Goal: Task Accomplishment & Management: Manage account settings

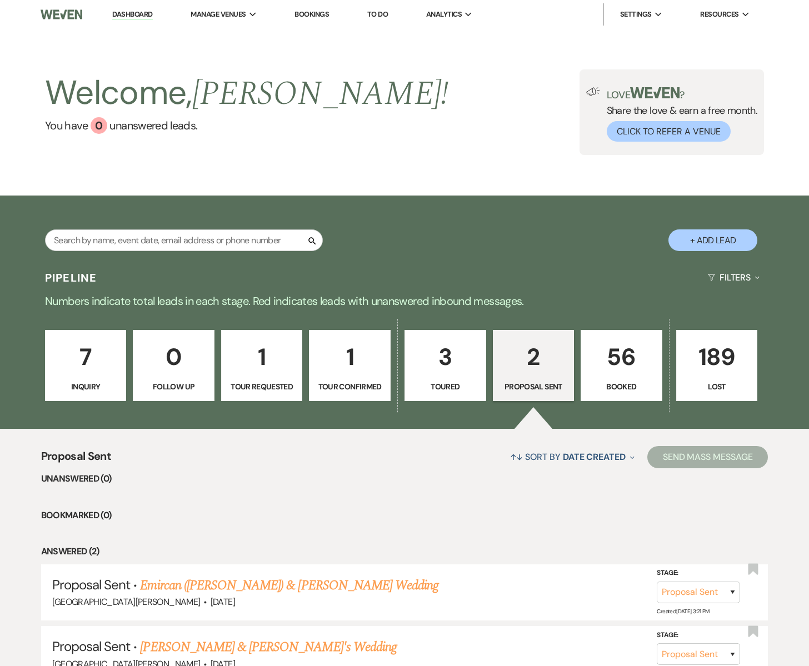
select select "6"
click at [600, 390] on p "Booked" at bounding box center [621, 386] width 67 height 12
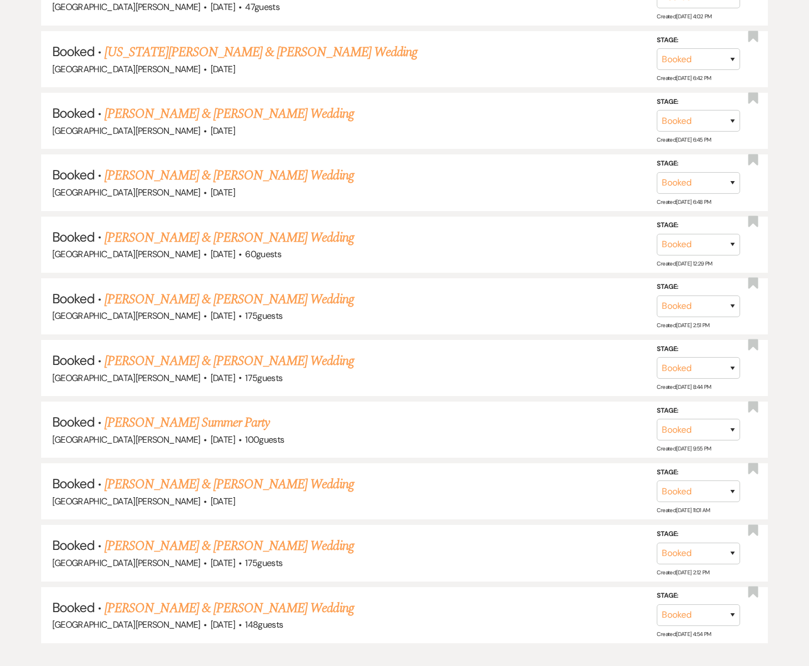
scroll to position [3447, 0]
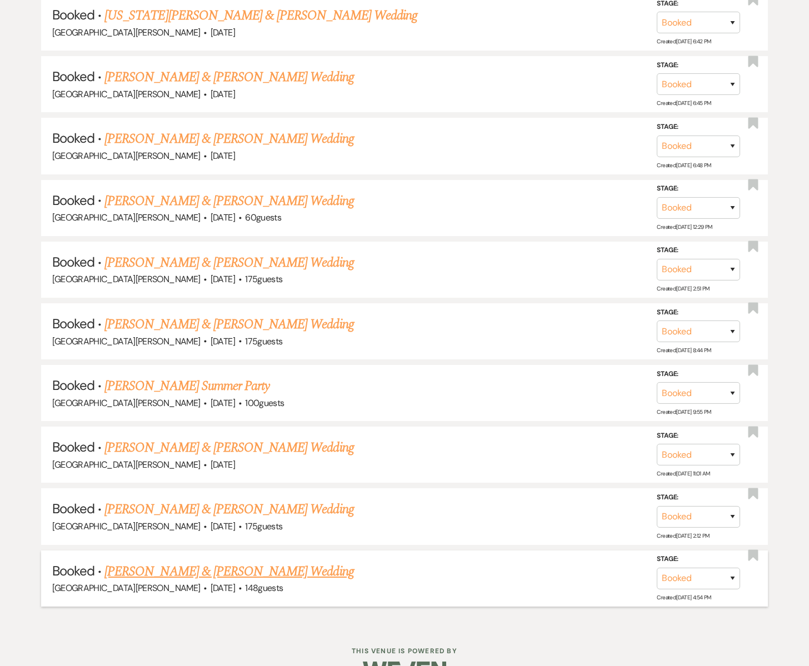
click at [177, 561] on link "[PERSON_NAME] & [PERSON_NAME] Wedding" at bounding box center [228, 571] width 249 height 20
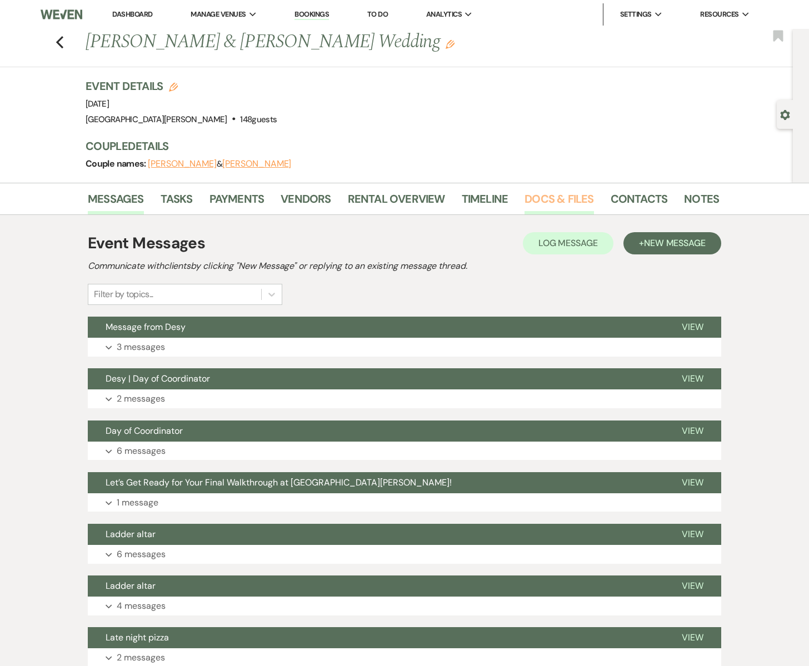
click at [560, 199] on link "Docs & Files" at bounding box center [558, 202] width 69 height 24
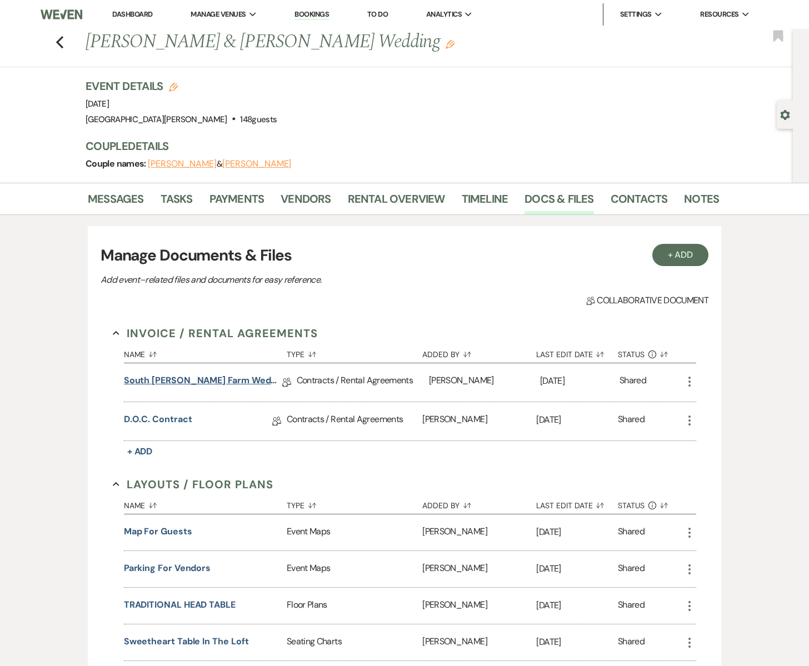
click at [227, 379] on link "South [PERSON_NAME] Farm Wedding & Event Agreement" at bounding box center [203, 382] width 158 height 17
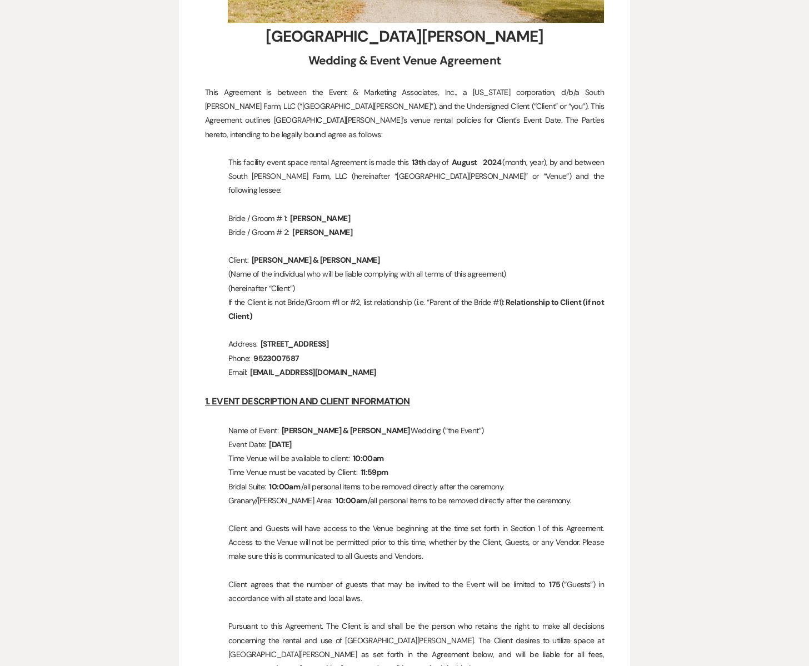
scroll to position [407, 0]
